Goal: Task Accomplishment & Management: Use online tool/utility

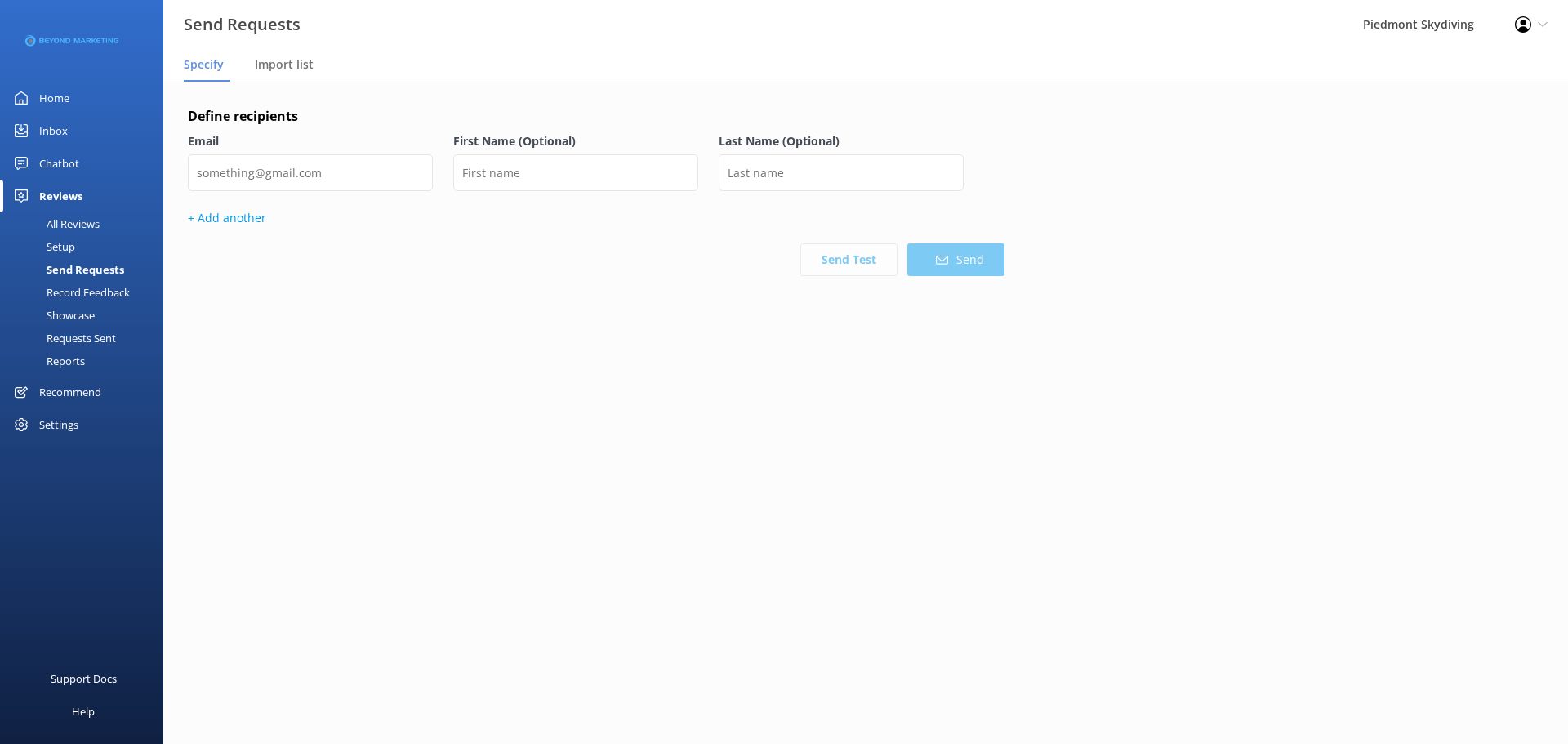
click at [98, 334] on div "Requests Sent" at bounding box center [62, 337] width 106 height 22
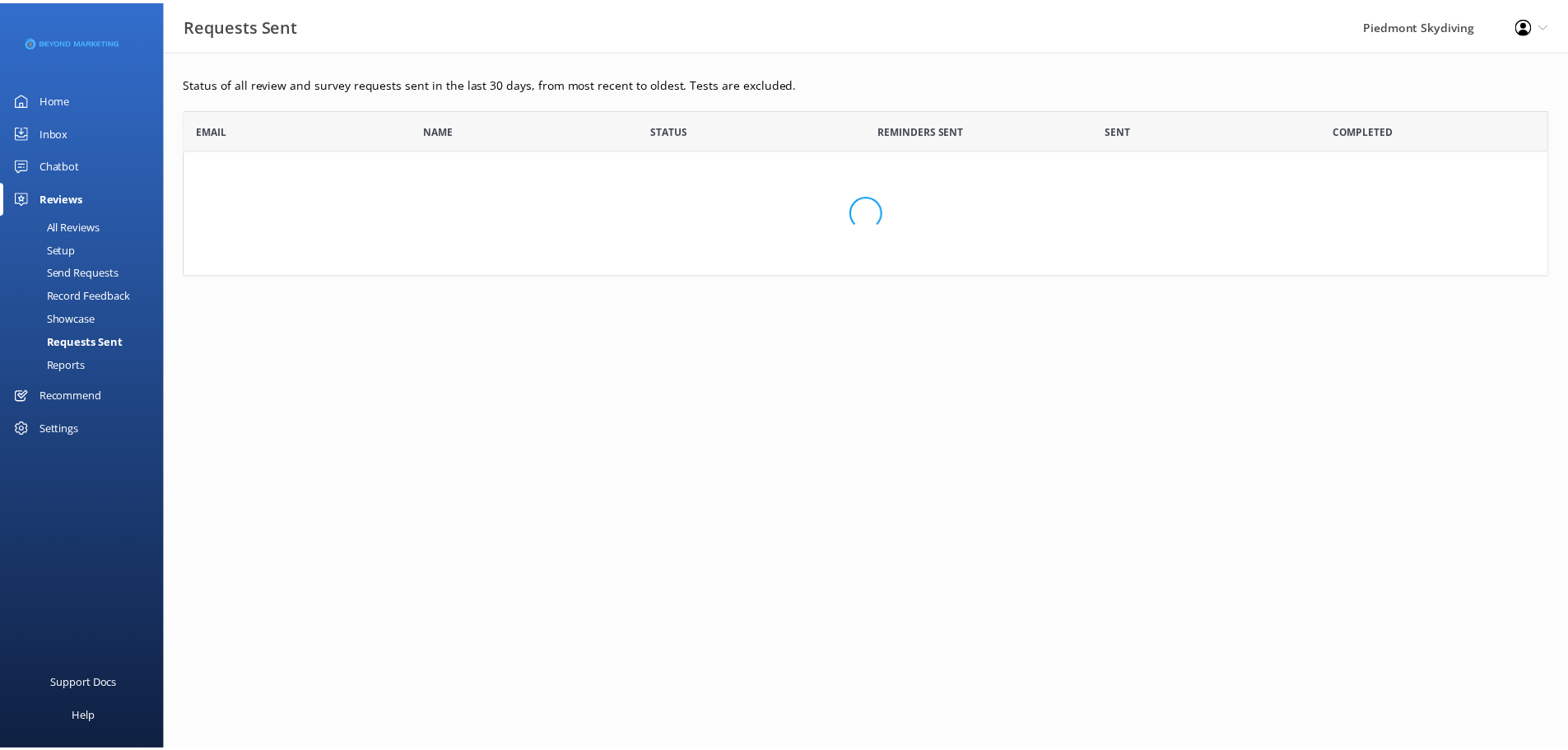
scroll to position [442, 1365]
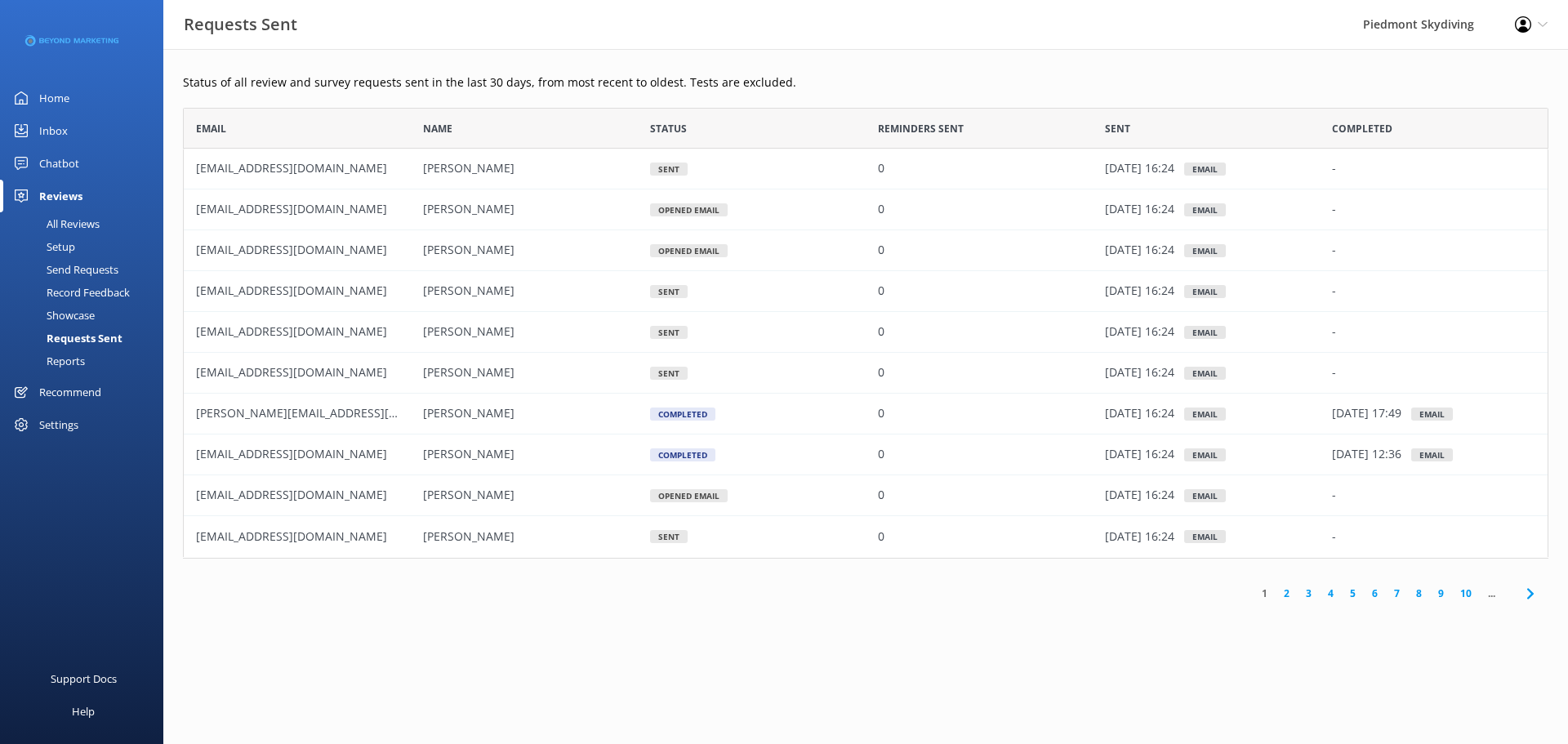
click at [1287, 592] on link "2" at bounding box center [1286, 594] width 22 height 16
click at [1305, 591] on link "3" at bounding box center [1309, 594] width 22 height 16
click at [1329, 592] on link "4" at bounding box center [1330, 594] width 22 height 16
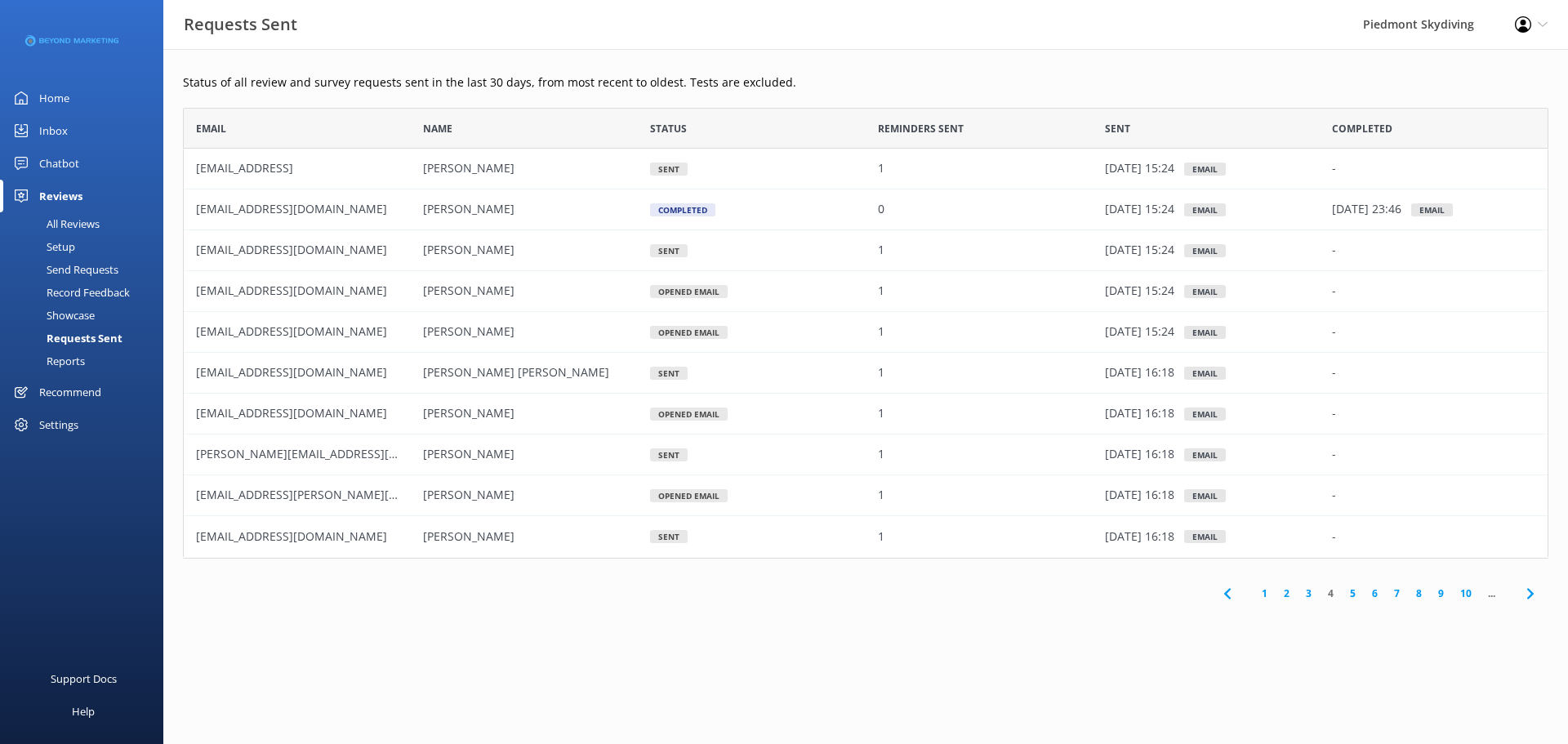
click at [1357, 591] on link "5" at bounding box center [1352, 594] width 22 height 16
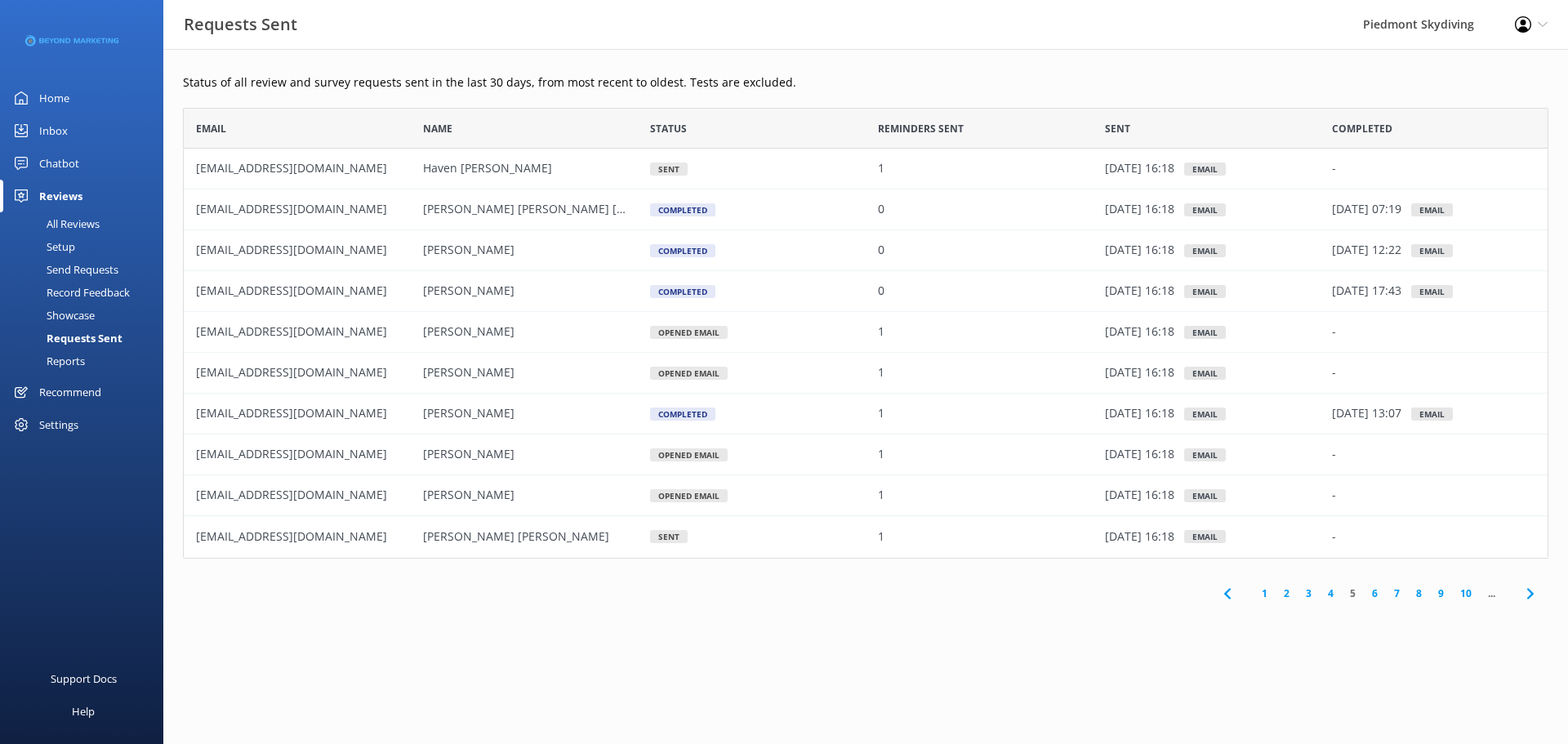
click at [1378, 591] on link "6" at bounding box center [1375, 594] width 22 height 16
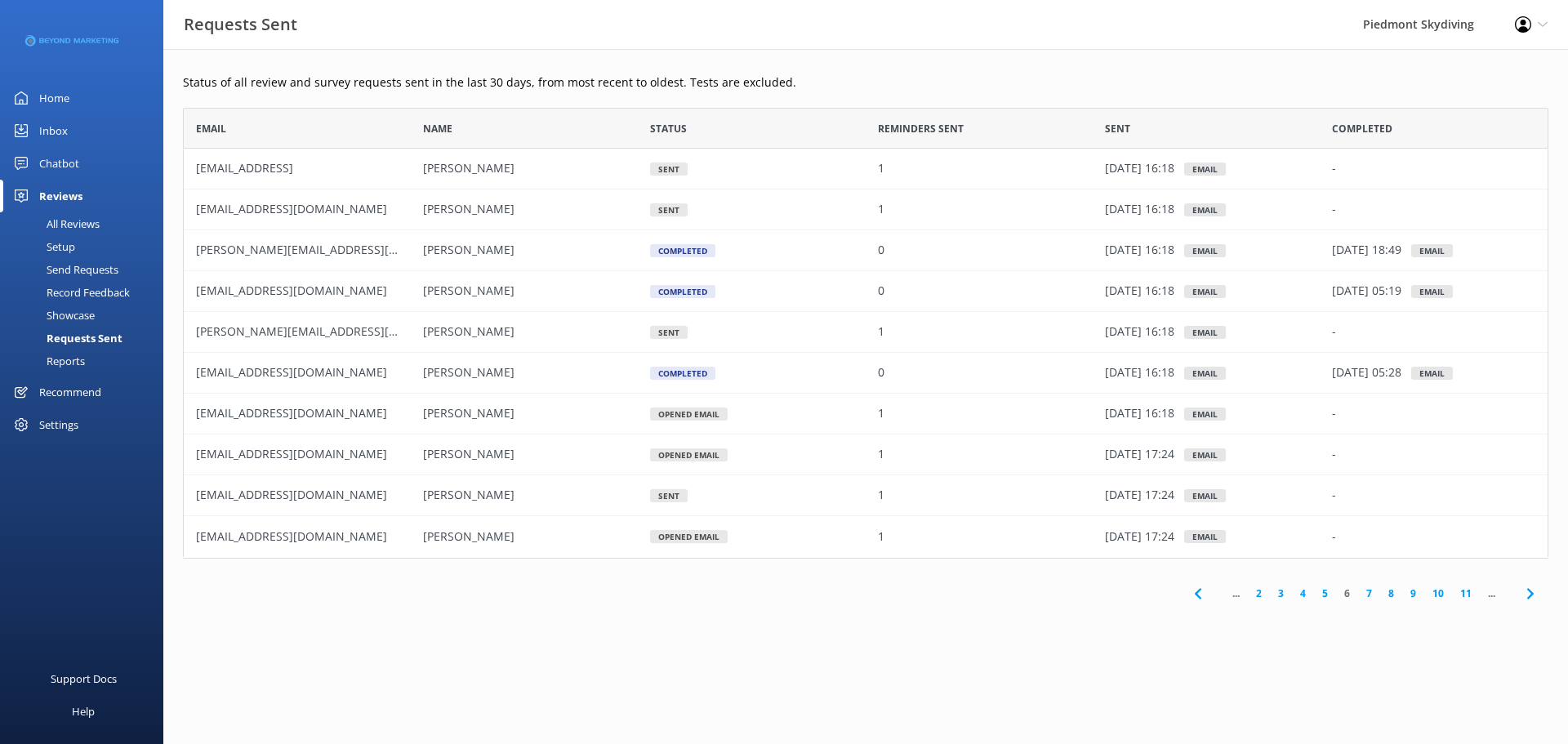
click at [1390, 591] on link "8" at bounding box center [1391, 594] width 22 height 16
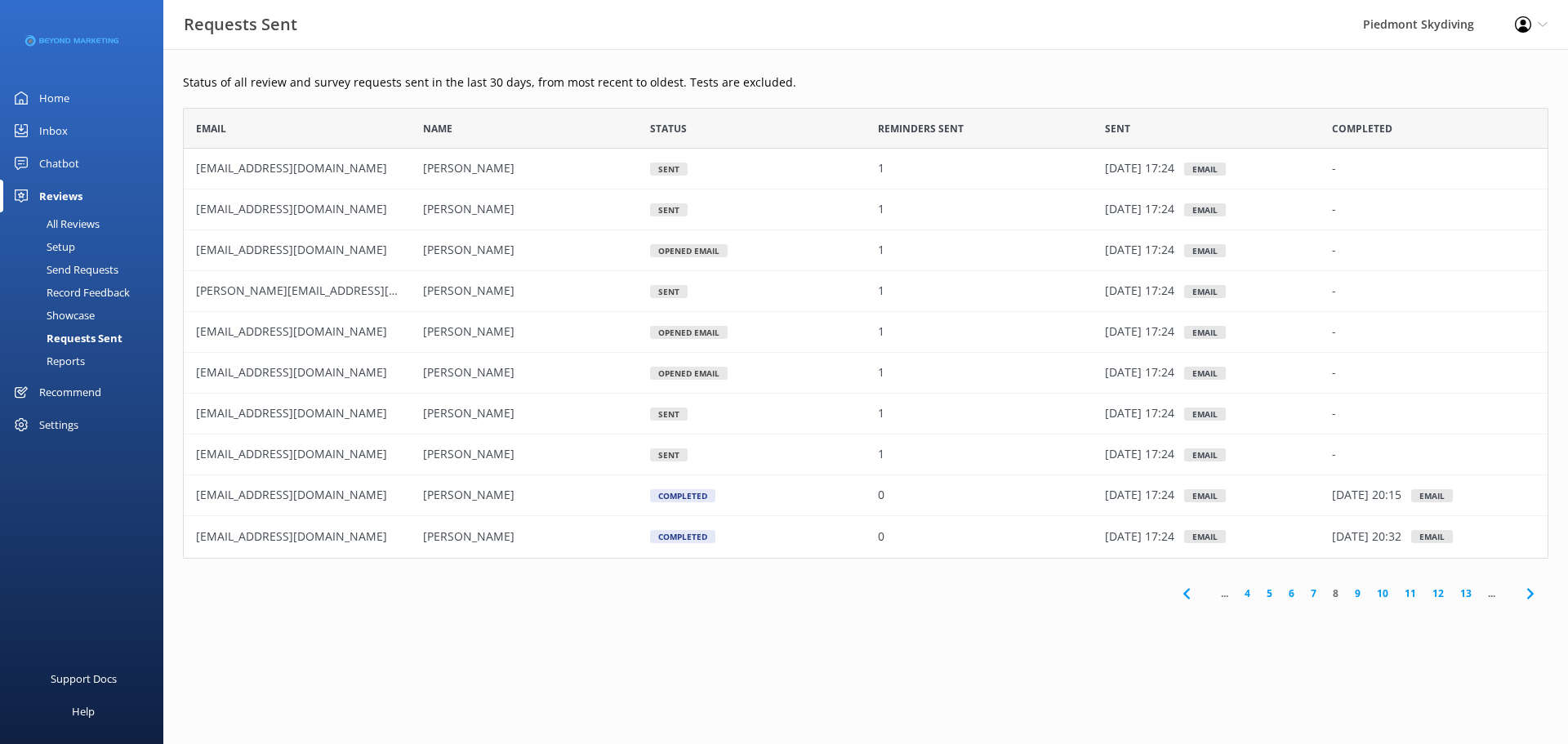
click at [1226, 451] on div "Email" at bounding box center [1204, 454] width 42 height 13
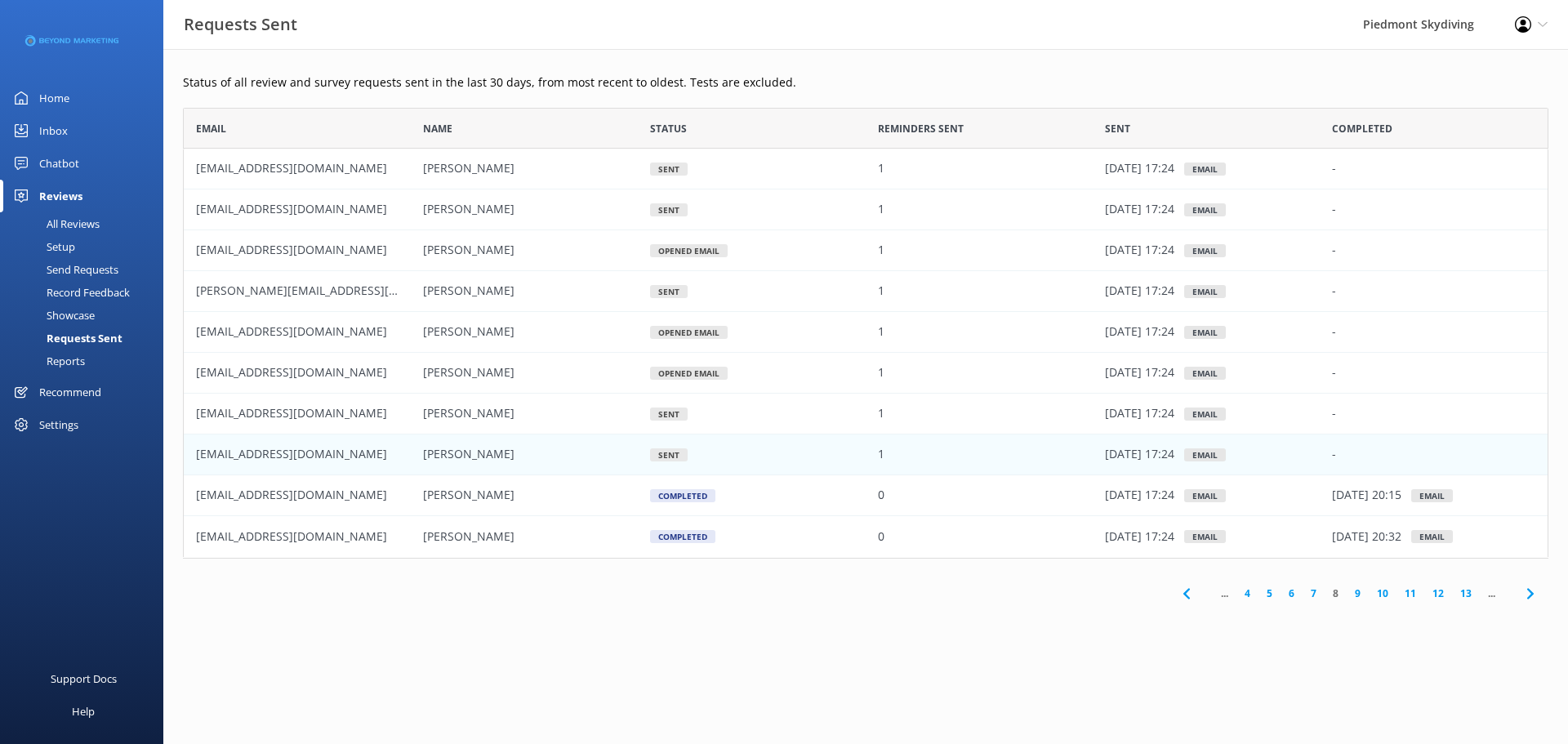
click at [1226, 451] on div "Email" at bounding box center [1204, 454] width 42 height 13
click at [274, 450] on span "[EMAIL_ADDRESS][DOMAIN_NAME]" at bounding box center [292, 454] width 191 height 16
click at [99, 267] on div "Send Requests" at bounding box center [63, 269] width 108 height 22
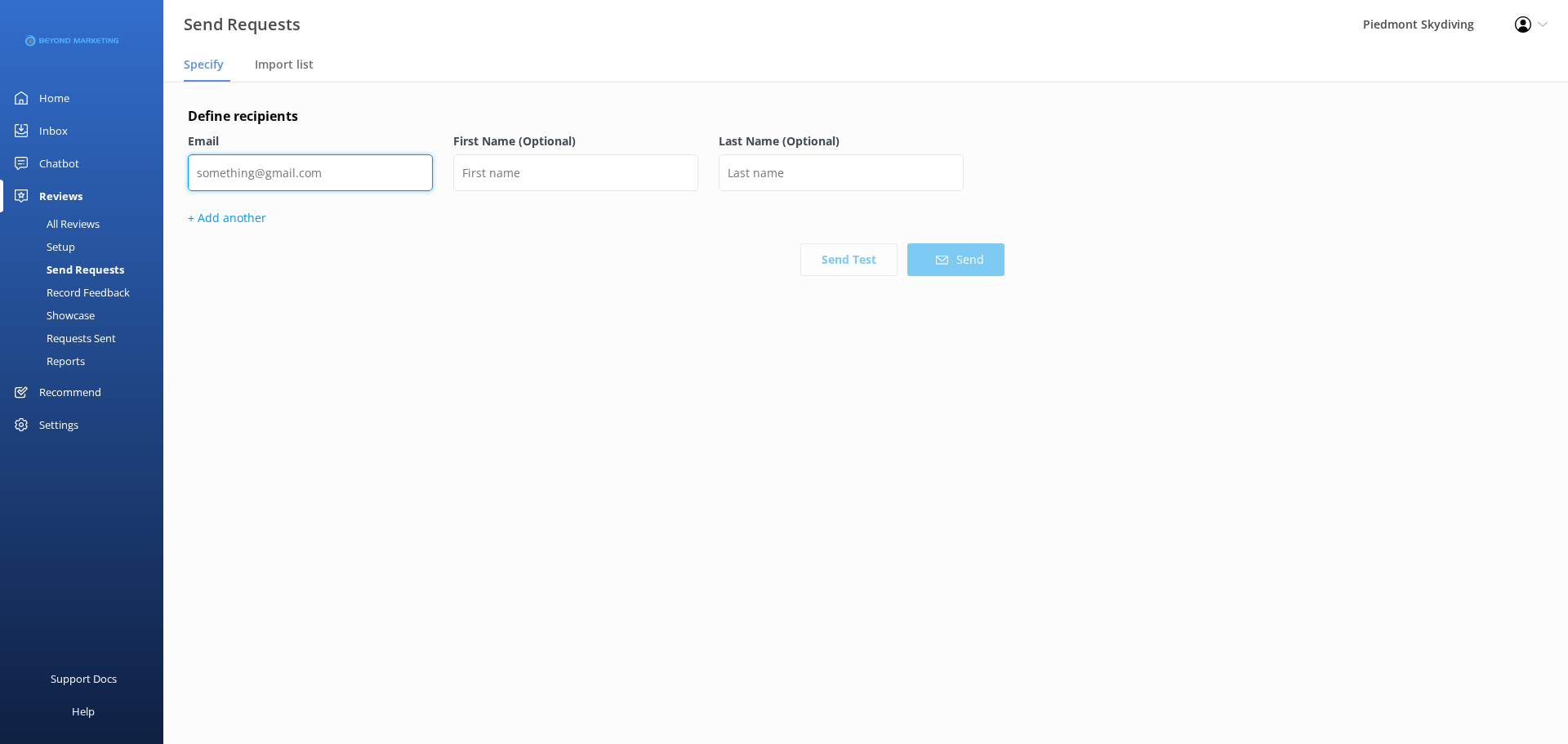
click at [322, 180] on input "email" at bounding box center [310, 173] width 245 height 37
paste input "[EMAIL_ADDRESS][DOMAIN_NAME]"
type input "[EMAIL_ADDRESS][DOMAIN_NAME]"
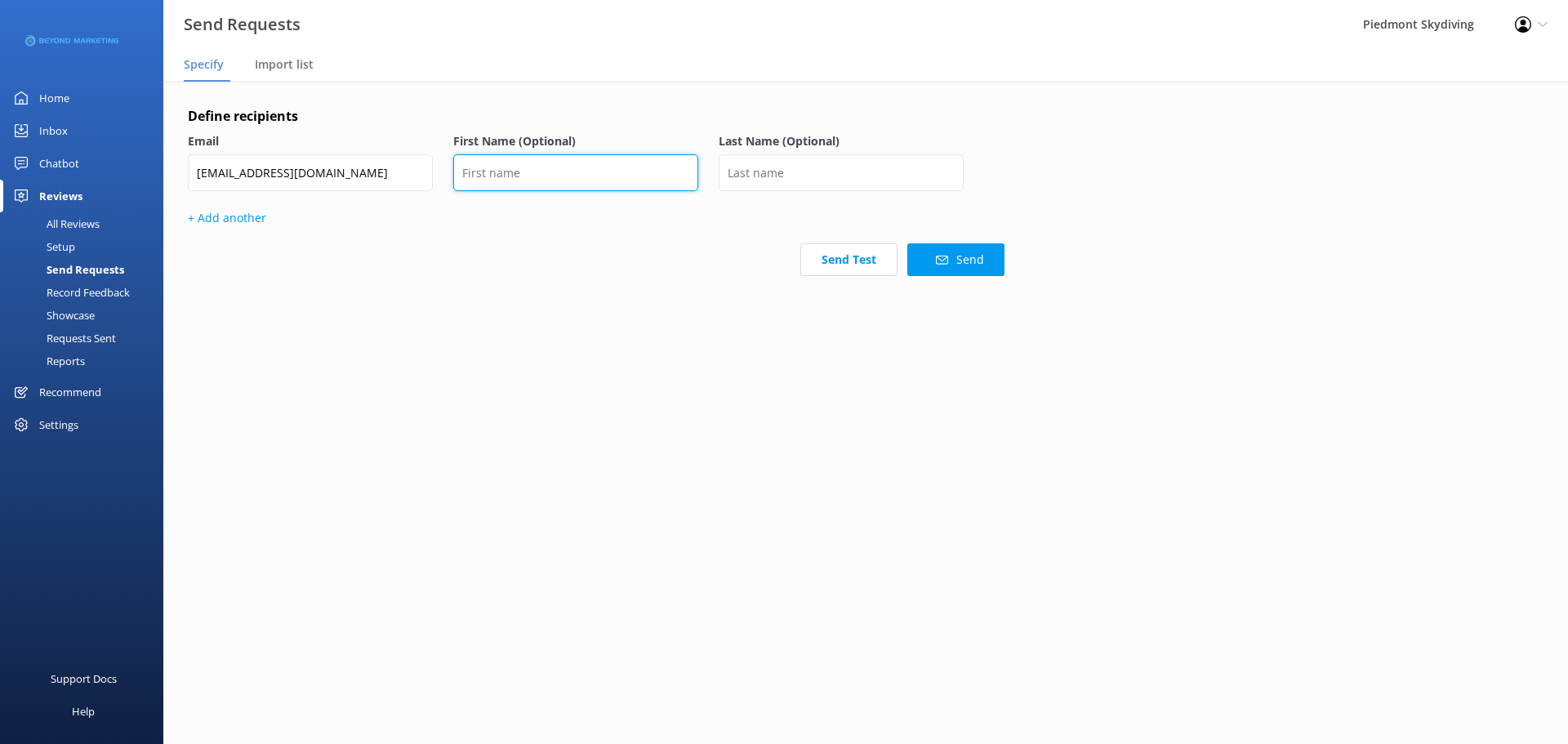
click at [553, 175] on input "text" at bounding box center [575, 173] width 245 height 37
type input "[PERSON_NAME]"
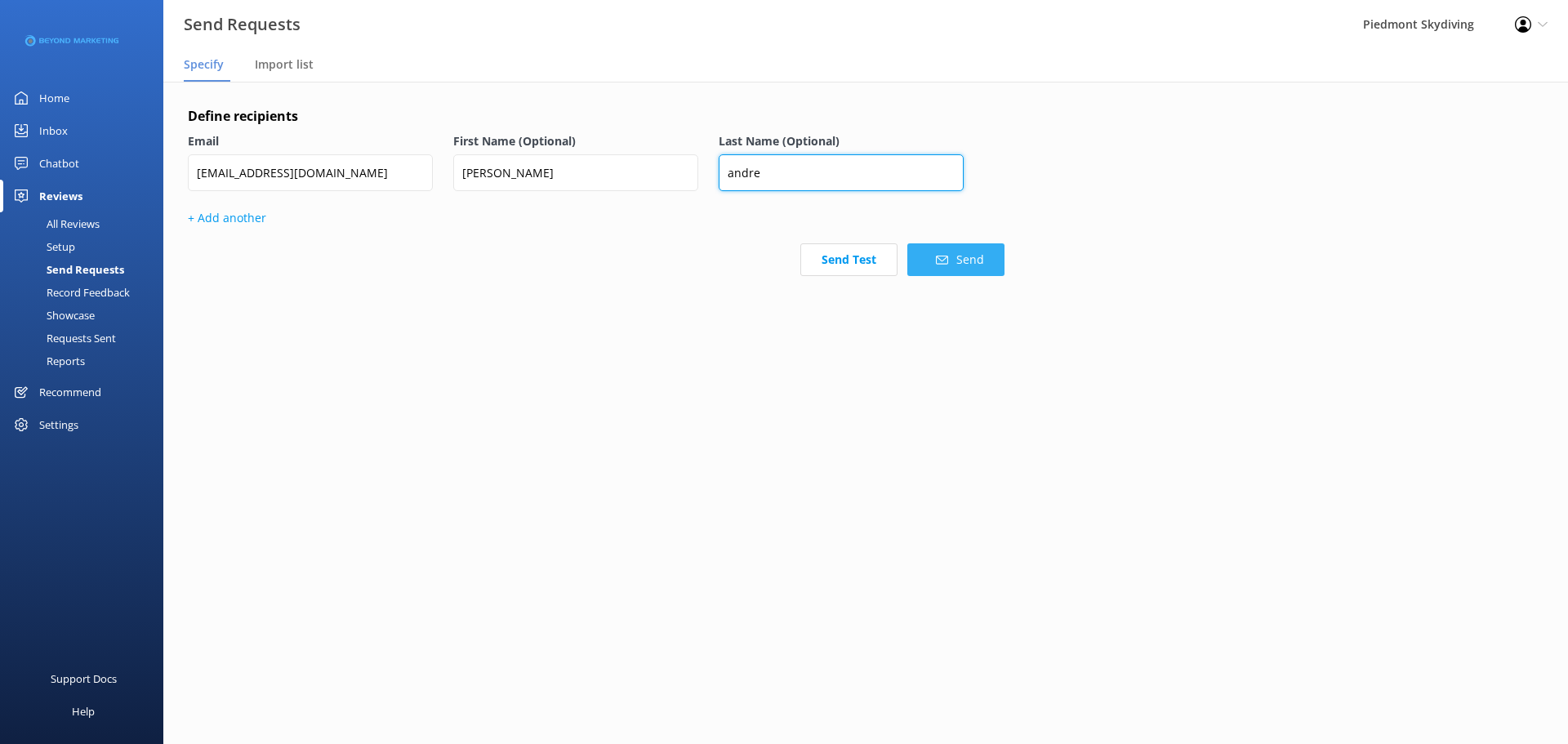
type input "andre"
click at [961, 267] on button "Send" at bounding box center [956, 260] width 98 height 33
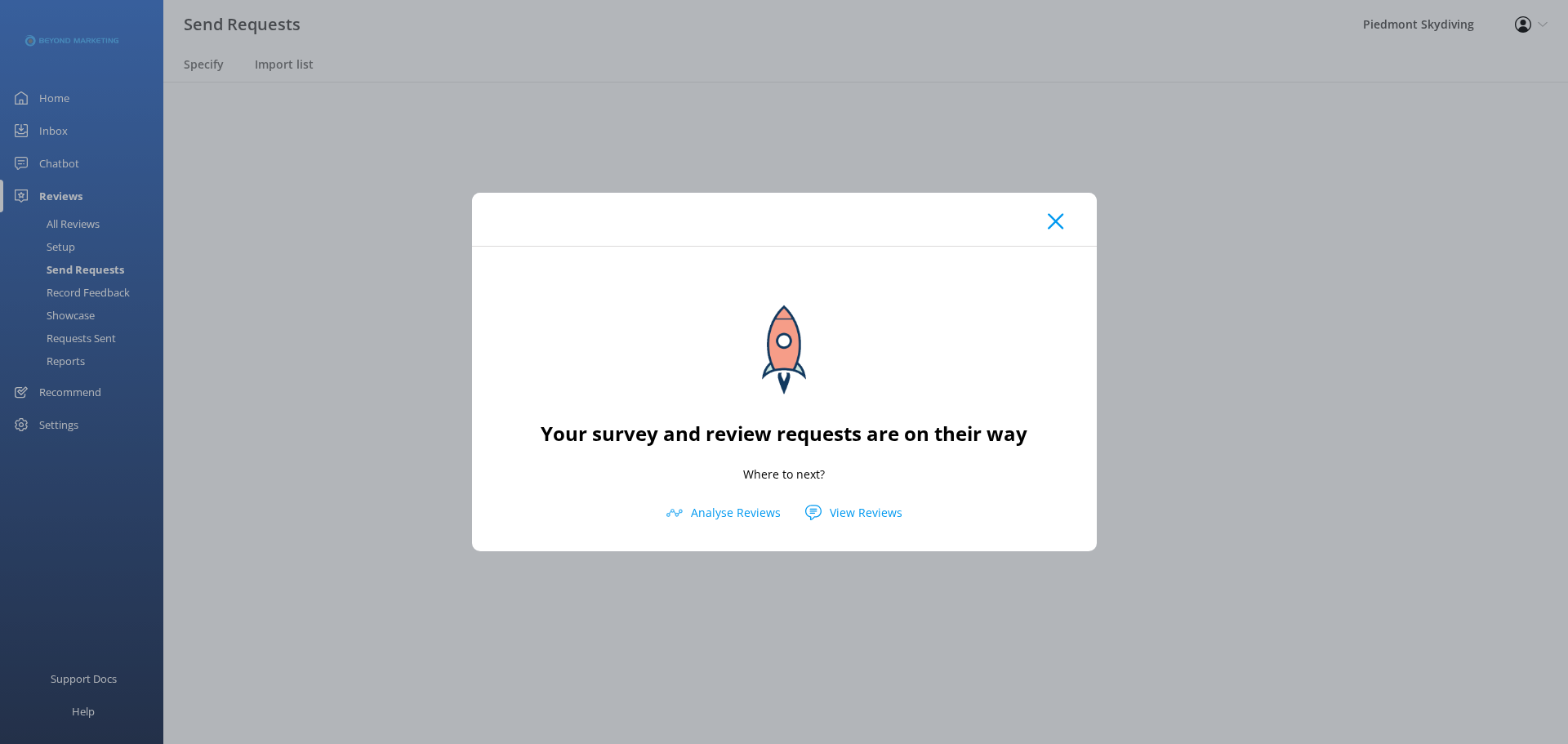
click at [1052, 226] on use at bounding box center [1056, 221] width 16 height 16
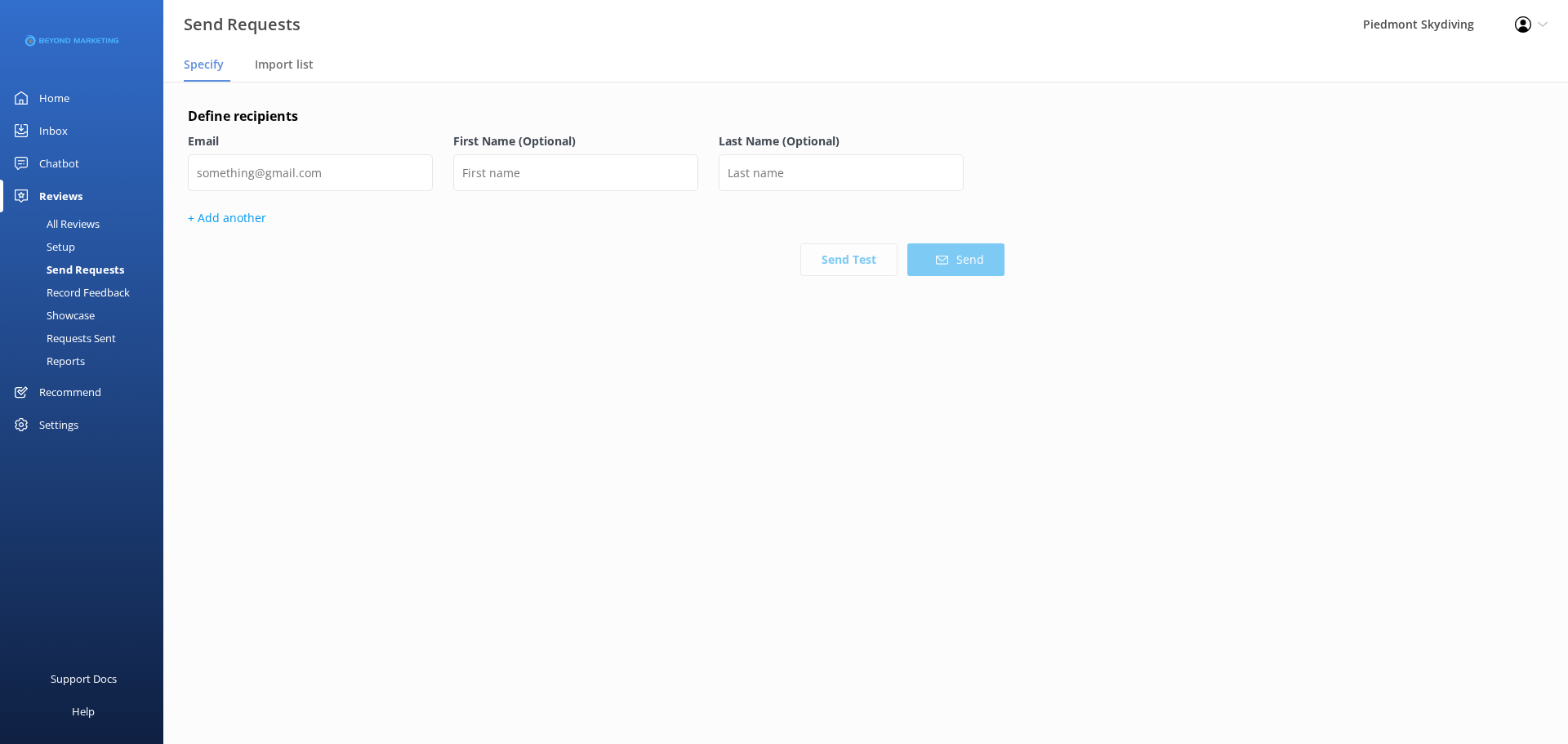
click at [62, 103] on div "Home" at bounding box center [54, 98] width 30 height 33
